Goal: Share content

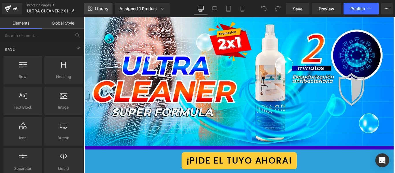
click at [98, 6] on span "Library" at bounding box center [102, 8] width 14 height 5
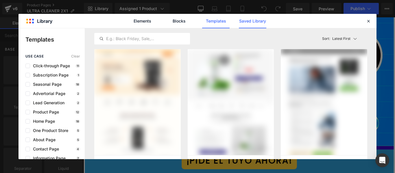
click at [256, 22] on link "Saved Library" at bounding box center [252, 21] width 27 height 14
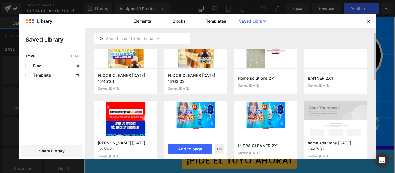
scroll to position [13, 0]
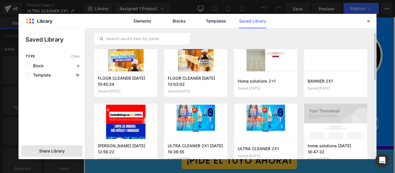
click at [65, 147] on div "Share Library" at bounding box center [51, 151] width 61 height 12
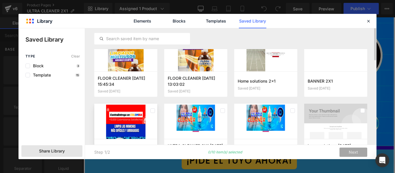
scroll to position [0, 0]
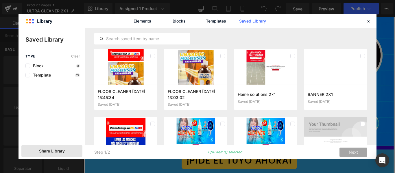
click at [57, 151] on span "Share Library" at bounding box center [52, 151] width 26 height 6
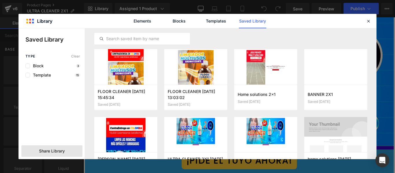
click at [57, 151] on span "Share Library" at bounding box center [52, 151] width 26 height 6
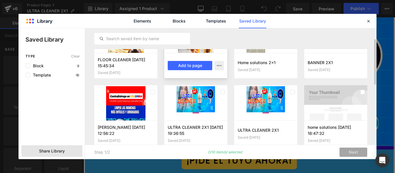
scroll to position [33, 0]
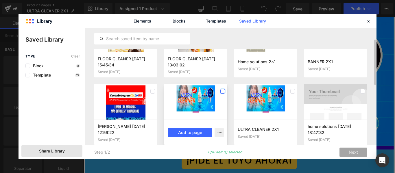
click at [222, 90] on label at bounding box center [222, 91] width 5 height 5
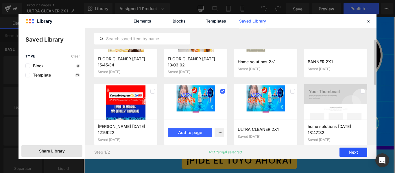
click at [355, 151] on button "Next" at bounding box center [353, 152] width 28 height 9
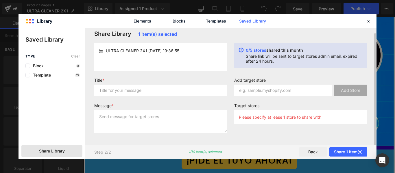
scroll to position [5, 0]
click at [266, 92] on input "text" at bounding box center [282, 91] width 97 height 12
paste input "[DOMAIN_NAME]"
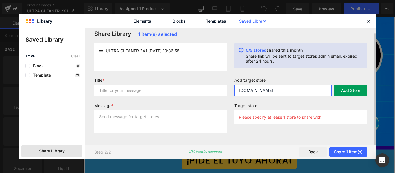
type input "[DOMAIN_NAME]"
click at [348, 89] on button "Add Store" at bounding box center [350, 91] width 33 height 12
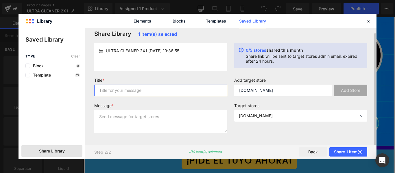
click at [159, 88] on input "text" at bounding box center [160, 91] width 133 height 12
type input "ULTRA 2X1"
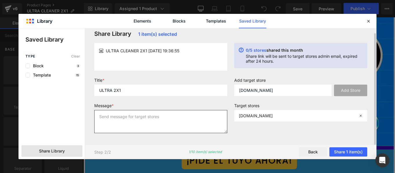
click at [130, 123] on textarea at bounding box center [160, 121] width 133 height 23
paste textarea "ULTRA 2X1"
type textarea "ULTRA 2X1"
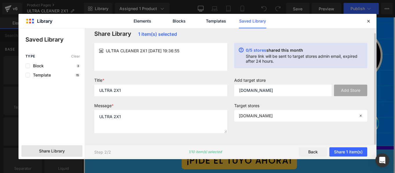
click at [164, 104] on label "Message *" at bounding box center [160, 106] width 133 height 7
click at [350, 151] on button "Share 1 item(s)" at bounding box center [348, 151] width 38 height 9
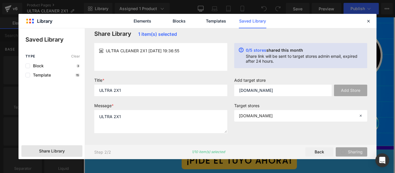
scroll to position [0, 0]
